Goal: Transaction & Acquisition: Book appointment/travel/reservation

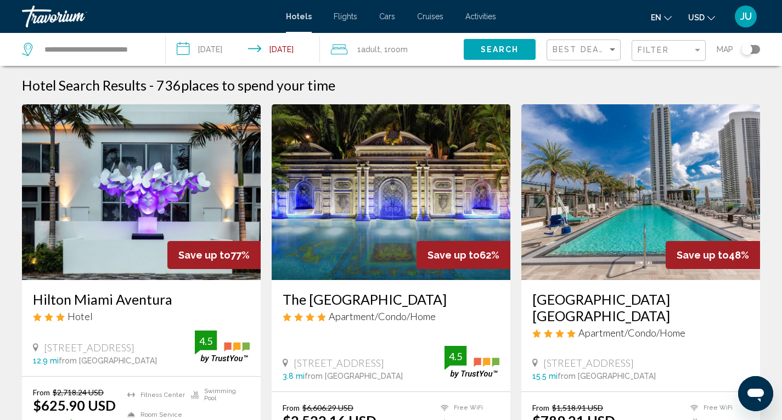
click at [56, 19] on div "Travorium" at bounding box center [77, 16] width 110 height 22
